Goal: Find contact information: Find contact information

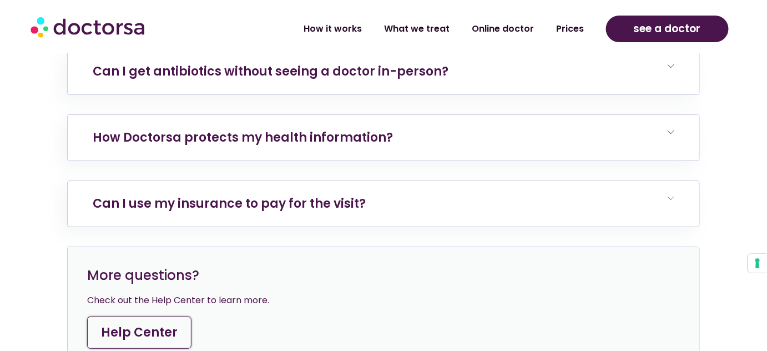
scroll to position [6986, 0]
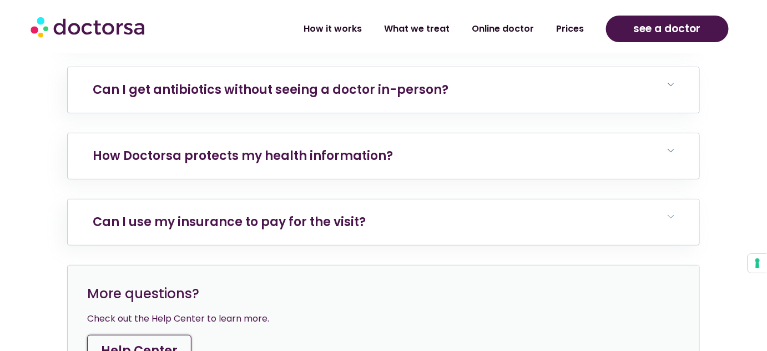
click at [143, 335] on link "Help Center" at bounding box center [139, 351] width 104 height 32
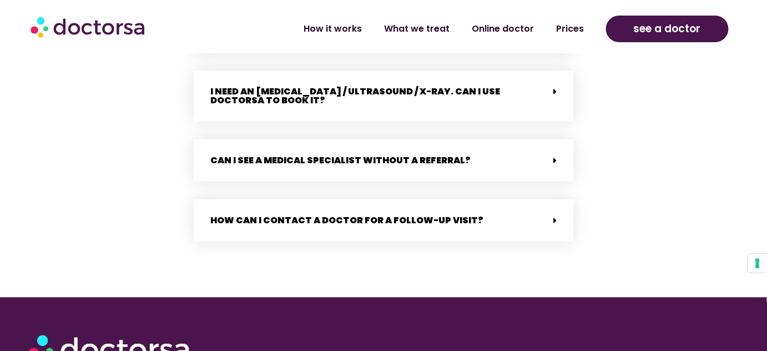
scroll to position [2371, 0]
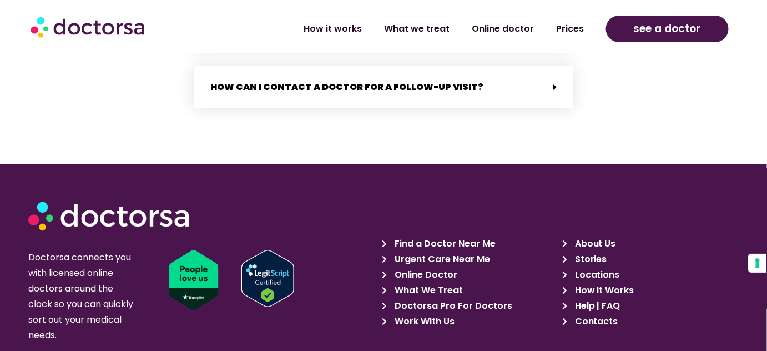
click at [599, 314] on span "Contacts" at bounding box center [595, 322] width 46 height 16
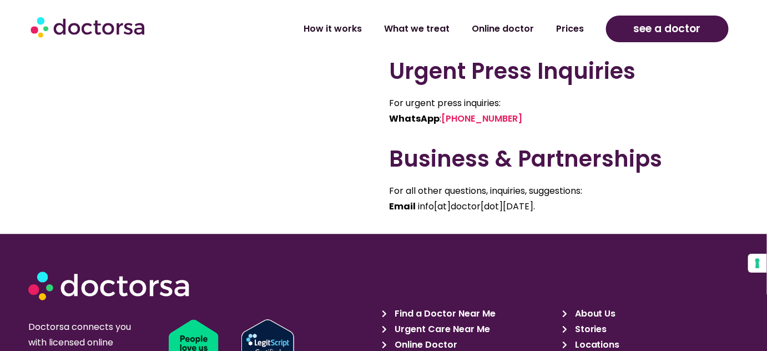
scroll to position [857, 0]
